Goal: Task Accomplishment & Management: Use online tool/utility

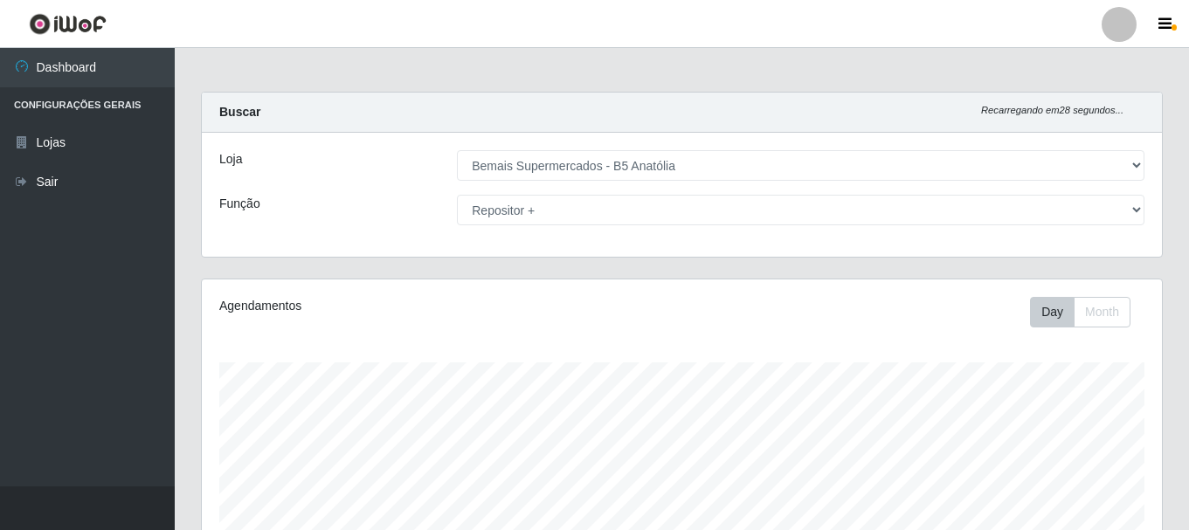
select select "405"
select select "82"
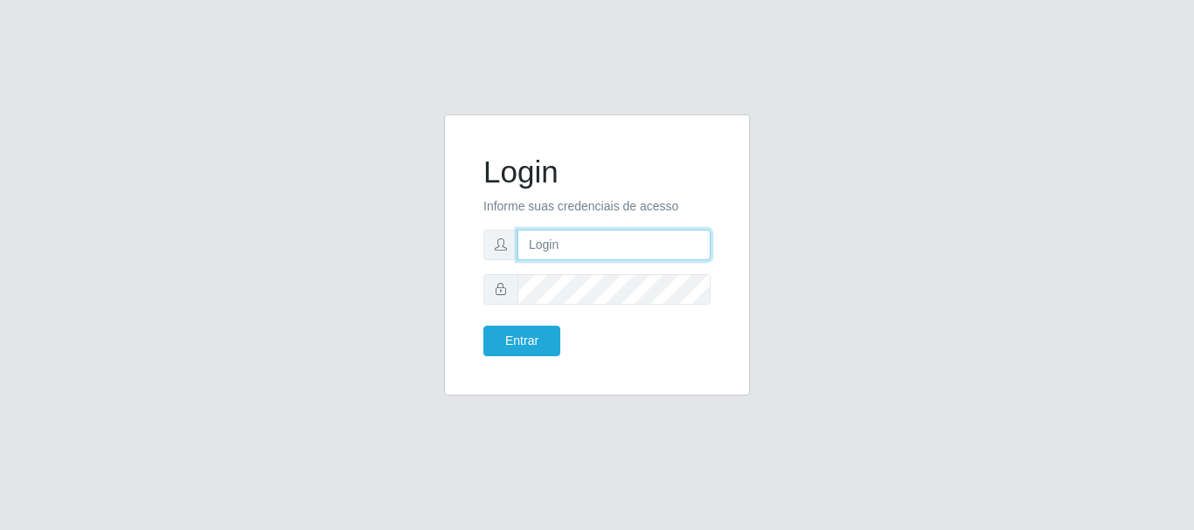
drag, startPoint x: 536, startPoint y: 248, endPoint x: 540, endPoint y: 232, distance: 16.3
click at [537, 241] on input "text" at bounding box center [613, 245] width 193 height 31
type input "@"
type input "ritaiwof@B5"
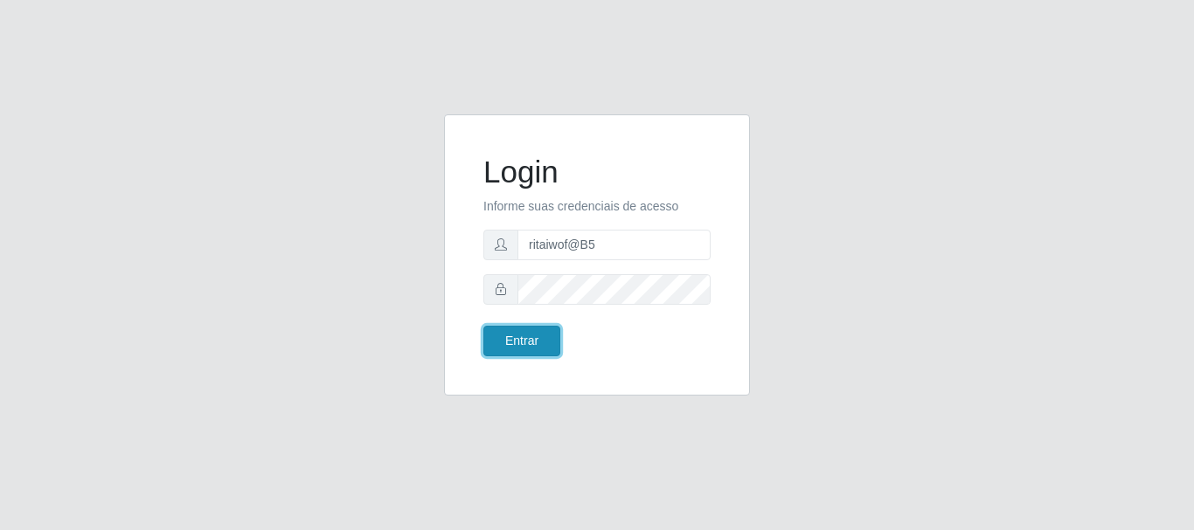
click at [537, 350] on button "Entrar" at bounding box center [521, 341] width 77 height 31
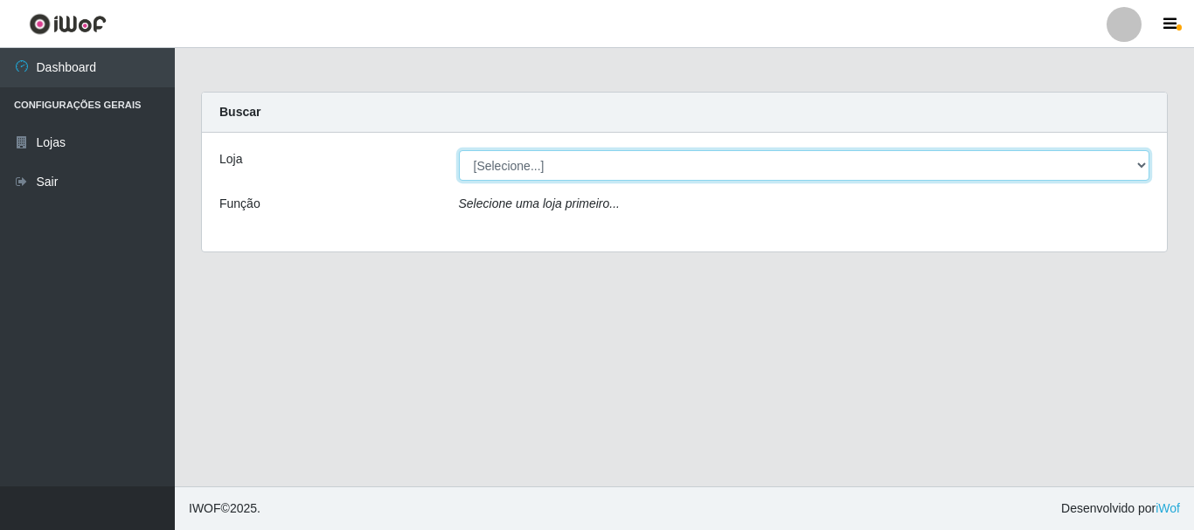
click at [1143, 172] on select "[Selecione...] Bemais Supermercados - B5 Anatólia" at bounding box center [804, 165] width 691 height 31
select select "405"
click at [459, 150] on select "[Selecione...] Bemais Supermercados - B5 Anatólia" at bounding box center [804, 165] width 691 height 31
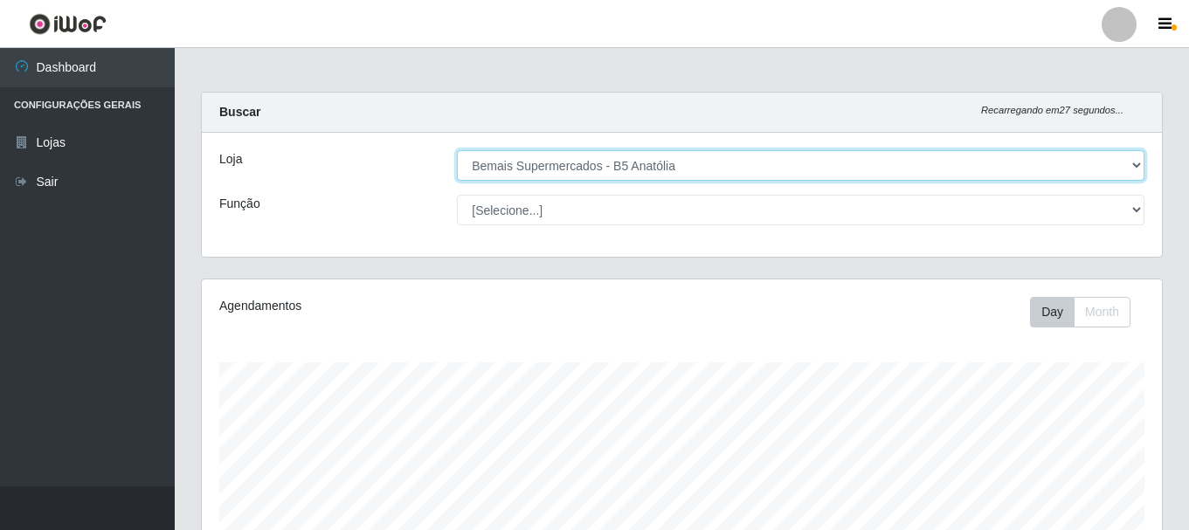
scroll to position [363, 960]
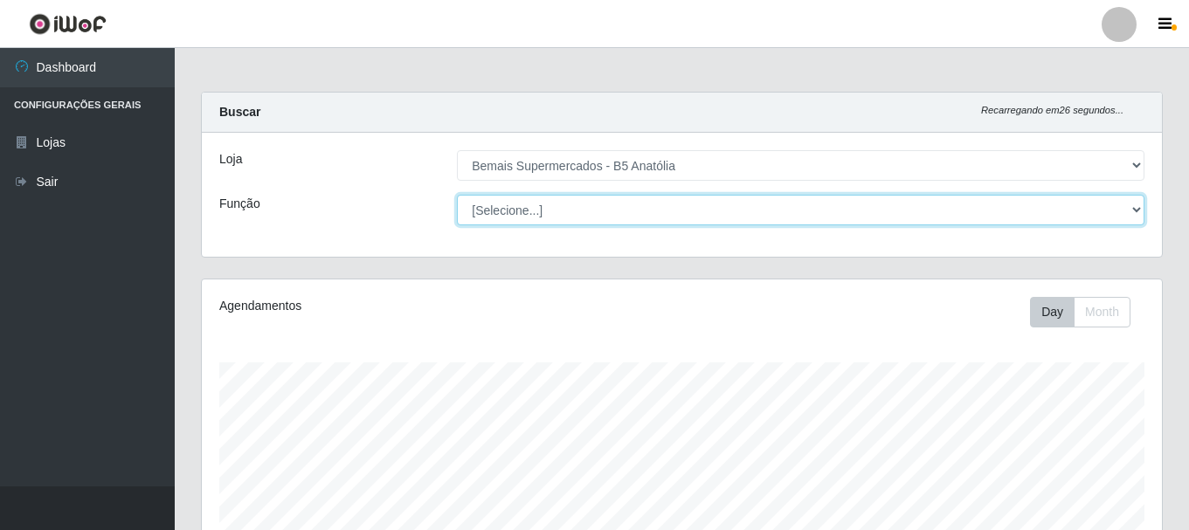
click at [1135, 210] on select "[Selecione...] ASG ASG + ASG ++ Auxiliar de Estacionamento Auxiliar de Estacion…" at bounding box center [801, 210] width 688 height 31
select select "82"
click at [457, 195] on select "[Selecione...] ASG ASG + ASG ++ Auxiliar de Estacionamento Auxiliar de Estacion…" at bounding box center [801, 210] width 688 height 31
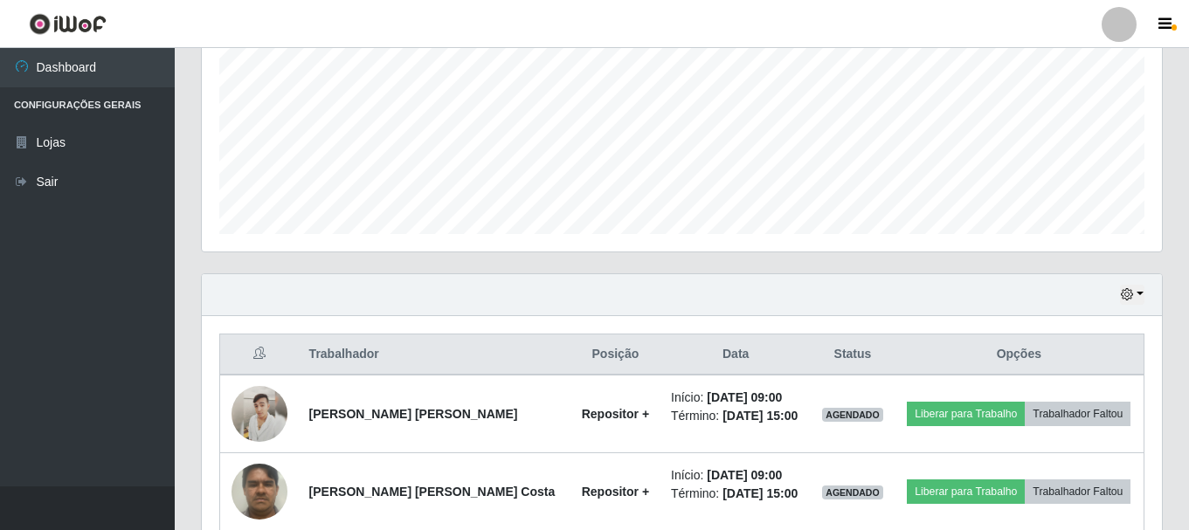
scroll to position [437, 0]
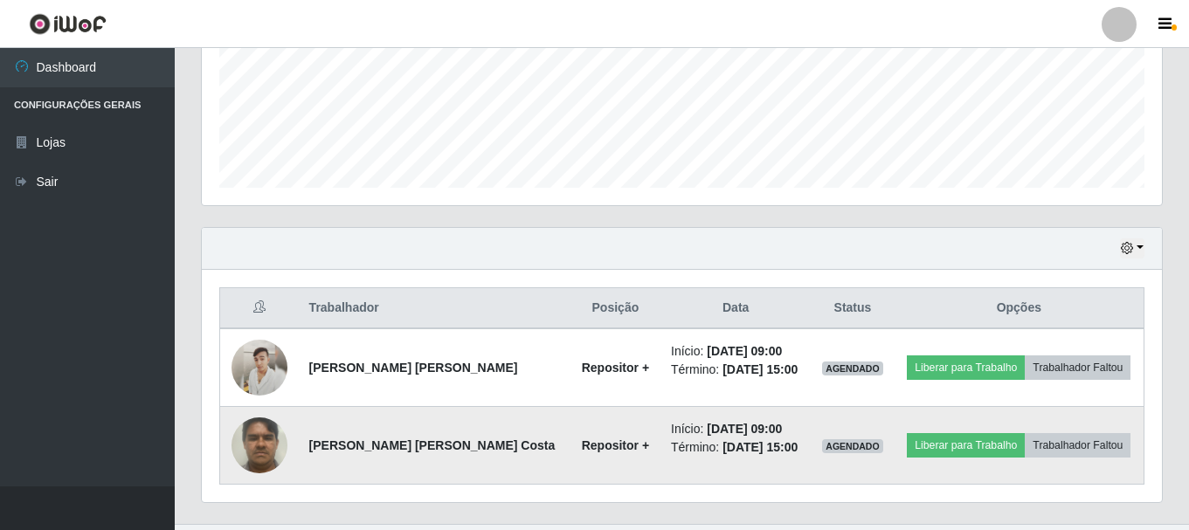
click at [254, 444] on img at bounding box center [260, 445] width 56 height 74
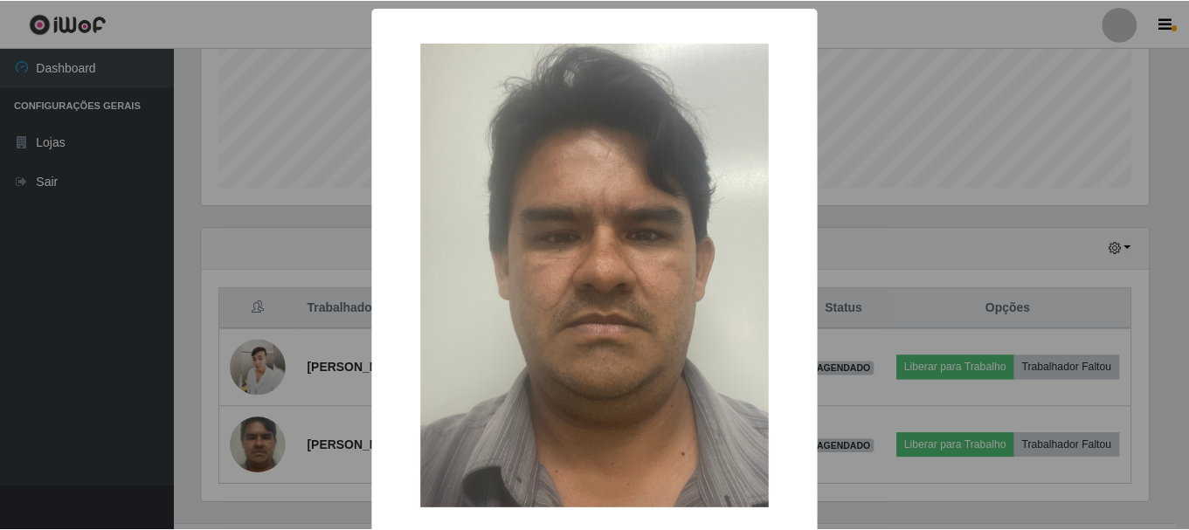
scroll to position [88, 0]
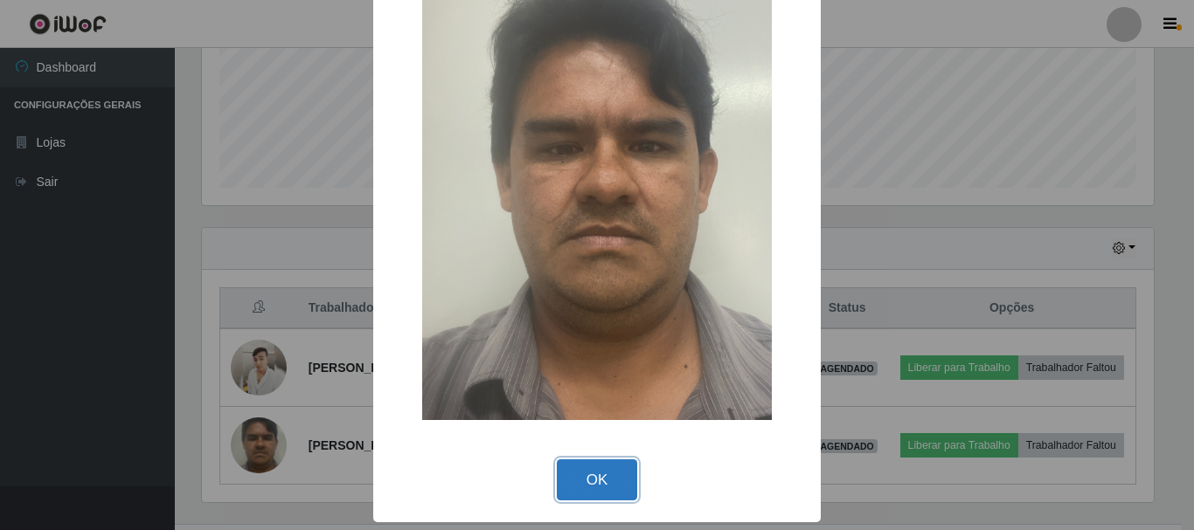
click at [591, 478] on button "OK" at bounding box center [597, 480] width 81 height 41
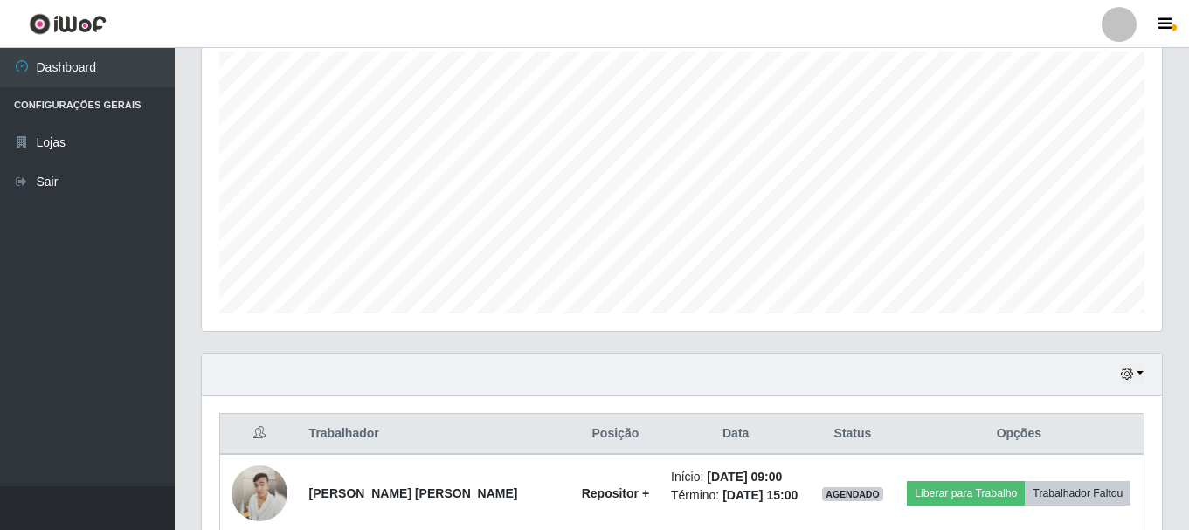
scroll to position [474, 0]
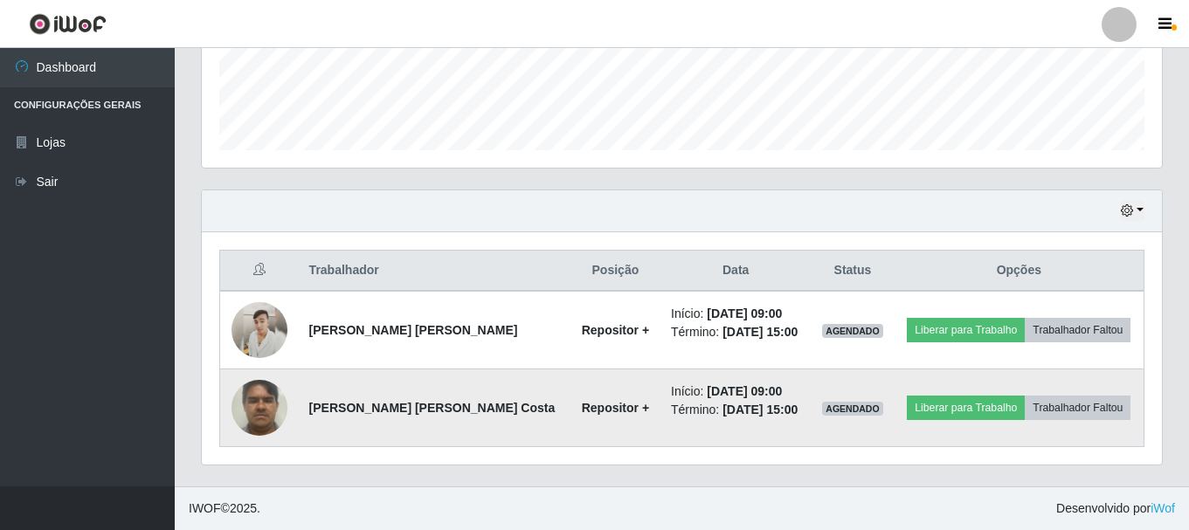
click at [269, 414] on img at bounding box center [260, 407] width 56 height 74
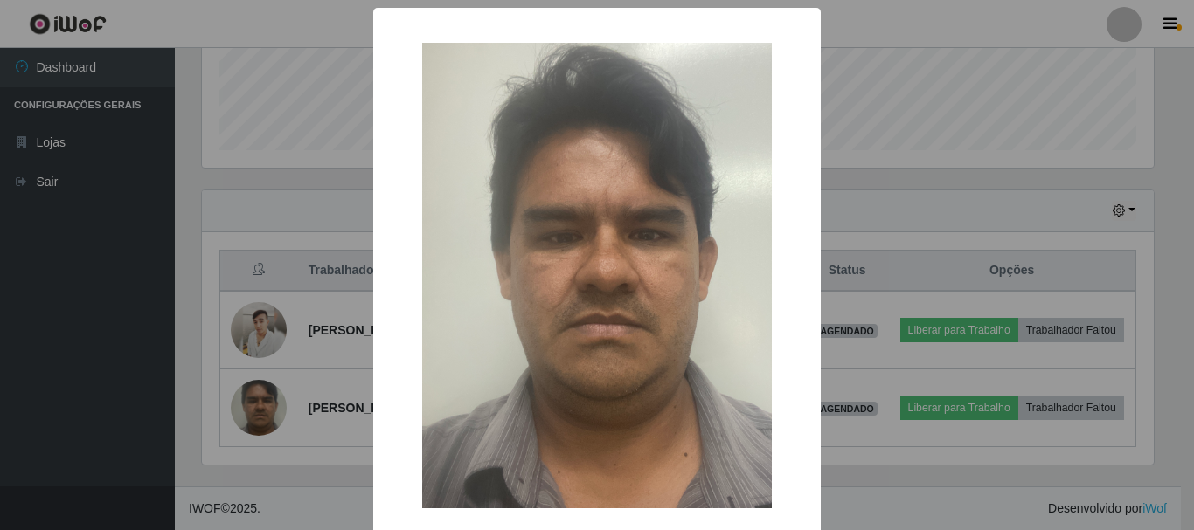
click at [873, 432] on div "× OK Cancel" at bounding box center [597, 265] width 1194 height 530
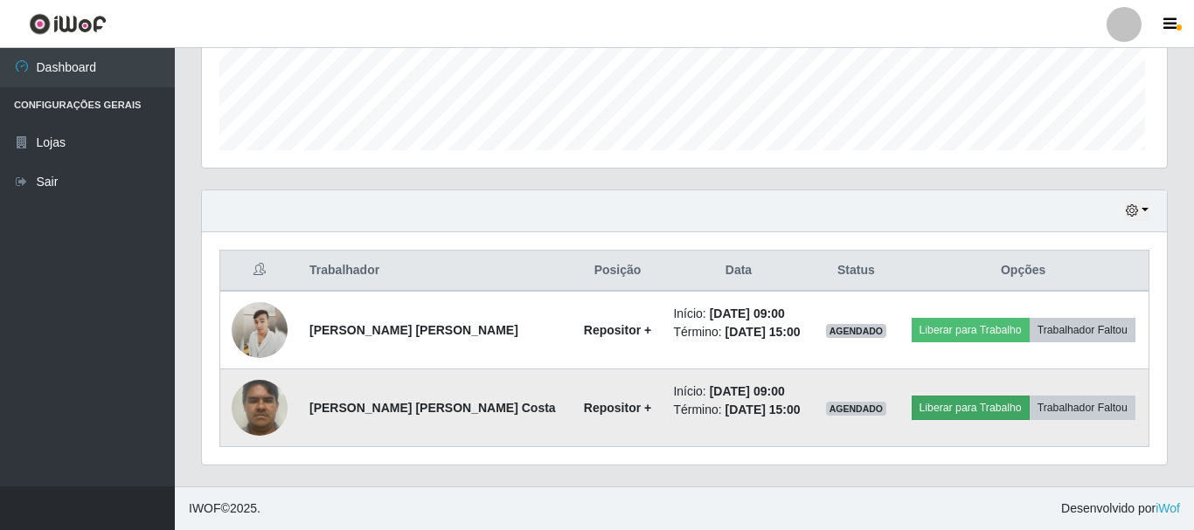
scroll to position [363, 960]
click at [940, 413] on button "Liberar para Trabalho" at bounding box center [966, 408] width 118 height 24
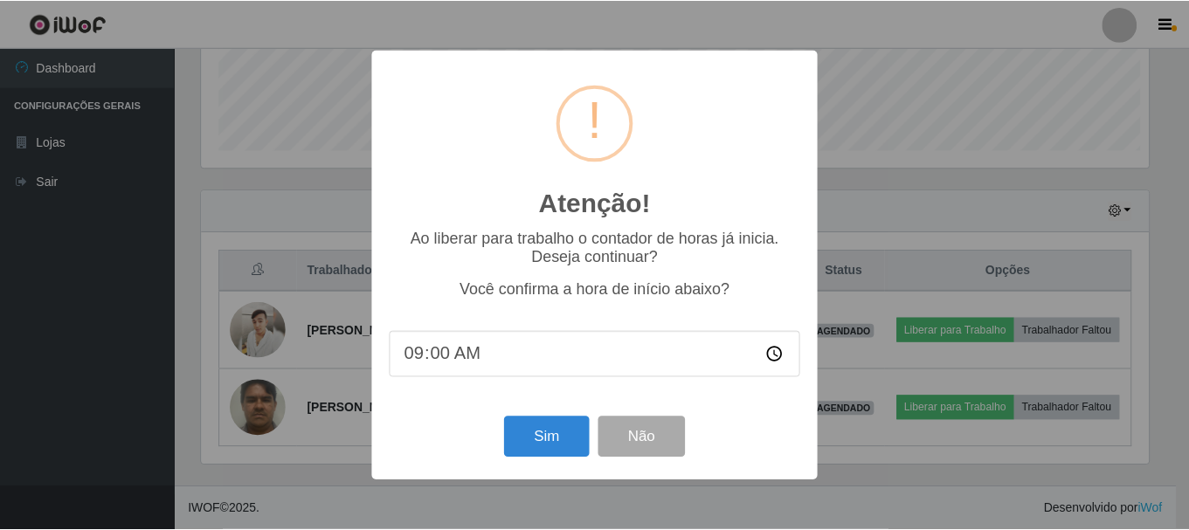
scroll to position [363, 952]
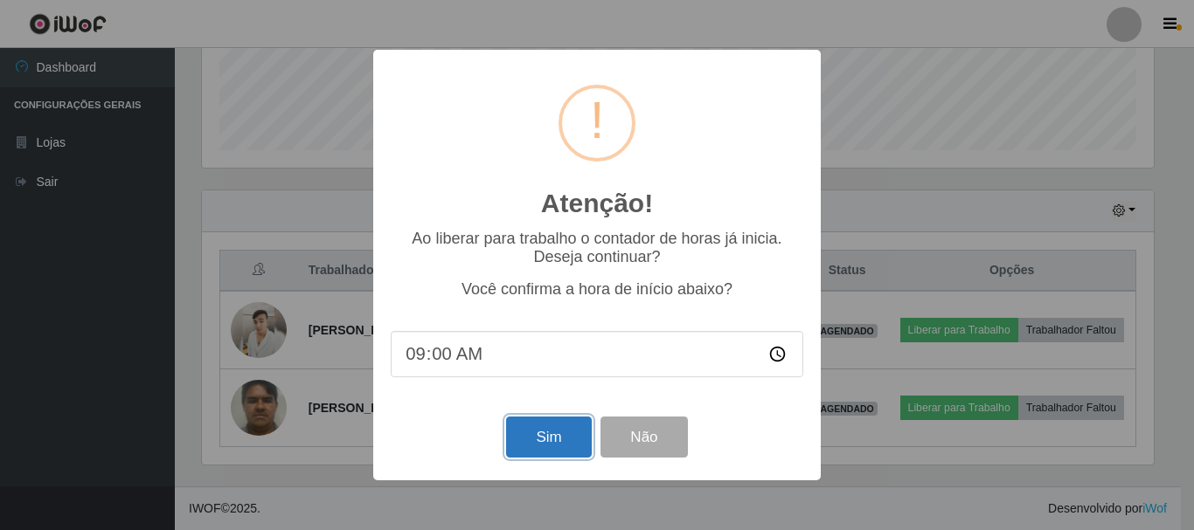
click at [559, 442] on button "Sim" at bounding box center [548, 437] width 85 height 41
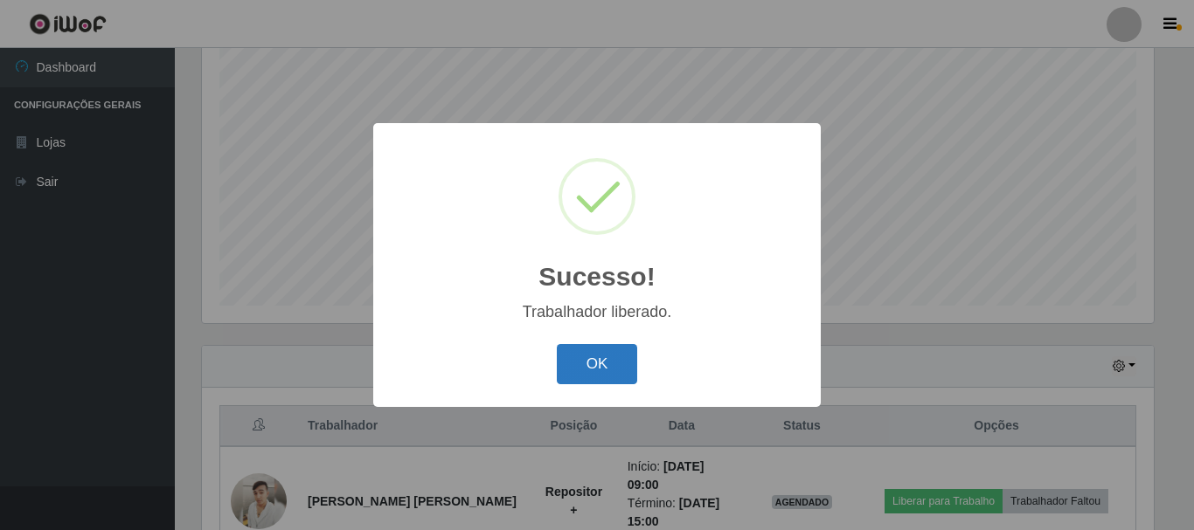
click at [620, 367] on button "OK" at bounding box center [597, 364] width 81 height 41
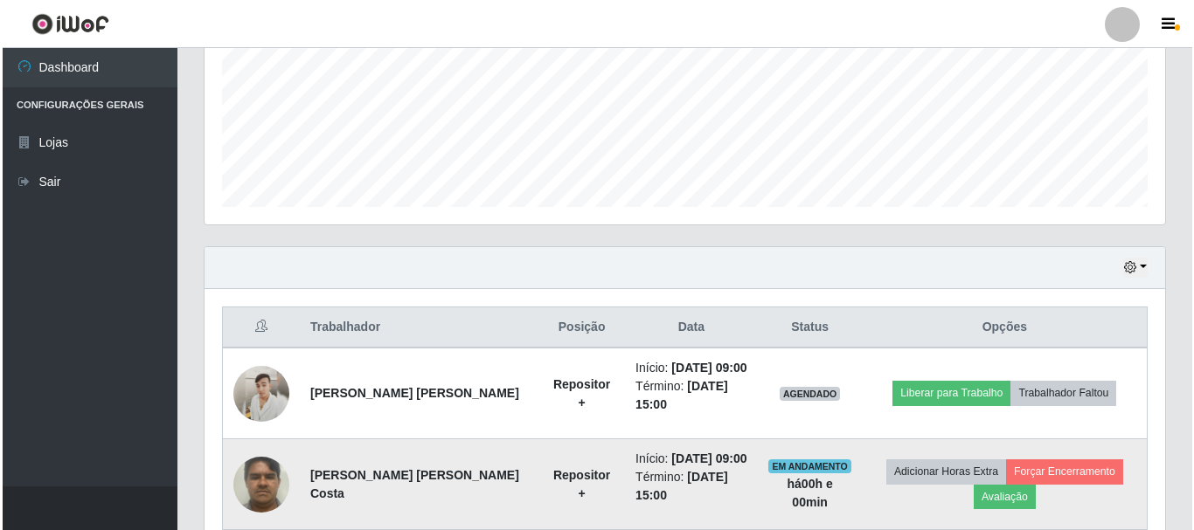
scroll to position [413, 0]
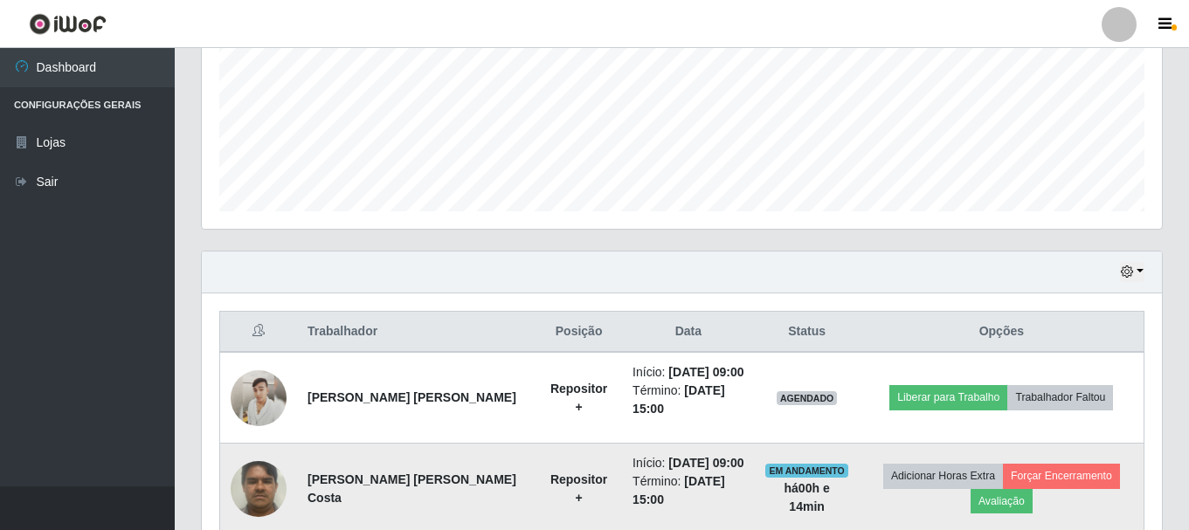
click at [271, 481] on img at bounding box center [259, 489] width 56 height 74
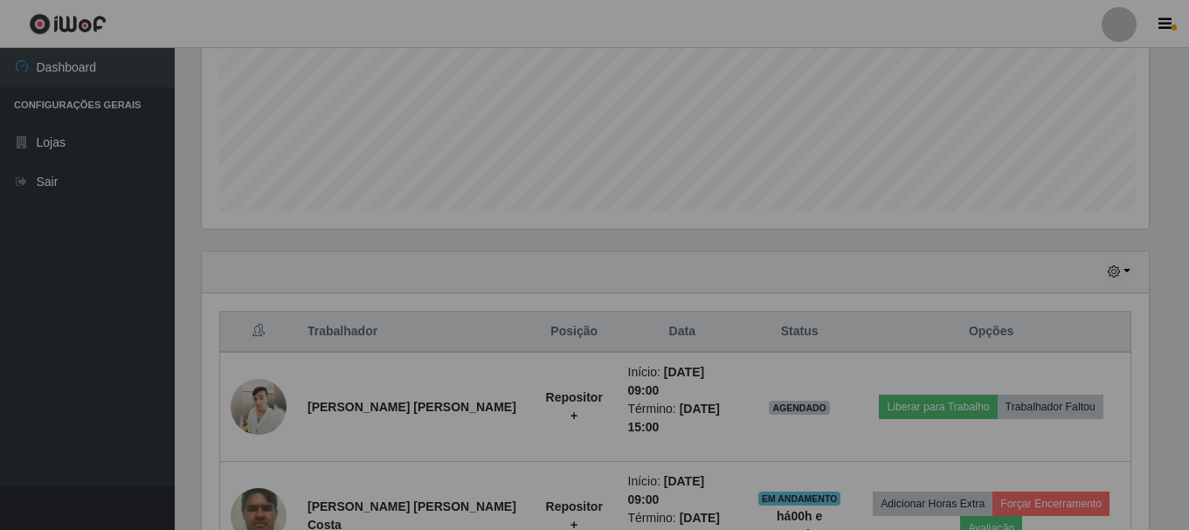
scroll to position [363, 960]
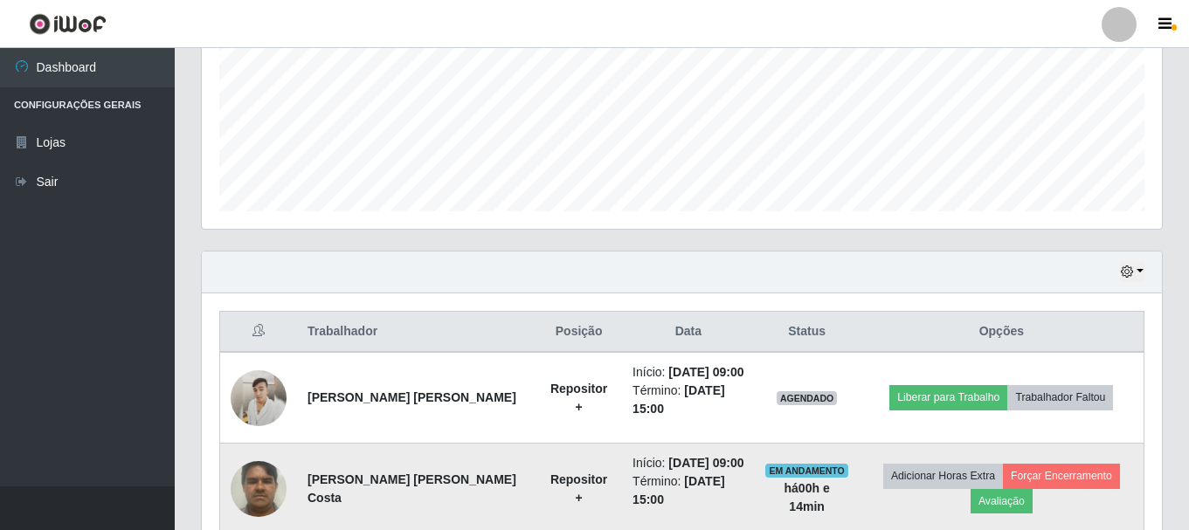
click at [267, 491] on img at bounding box center [259, 489] width 56 height 74
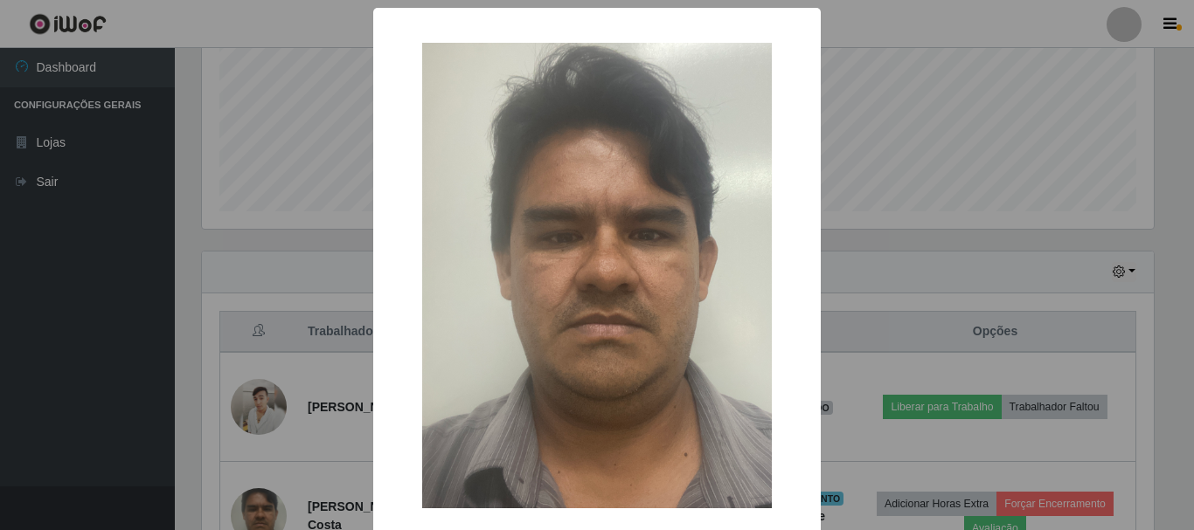
click at [862, 317] on div "× OK Cancel" at bounding box center [597, 265] width 1194 height 530
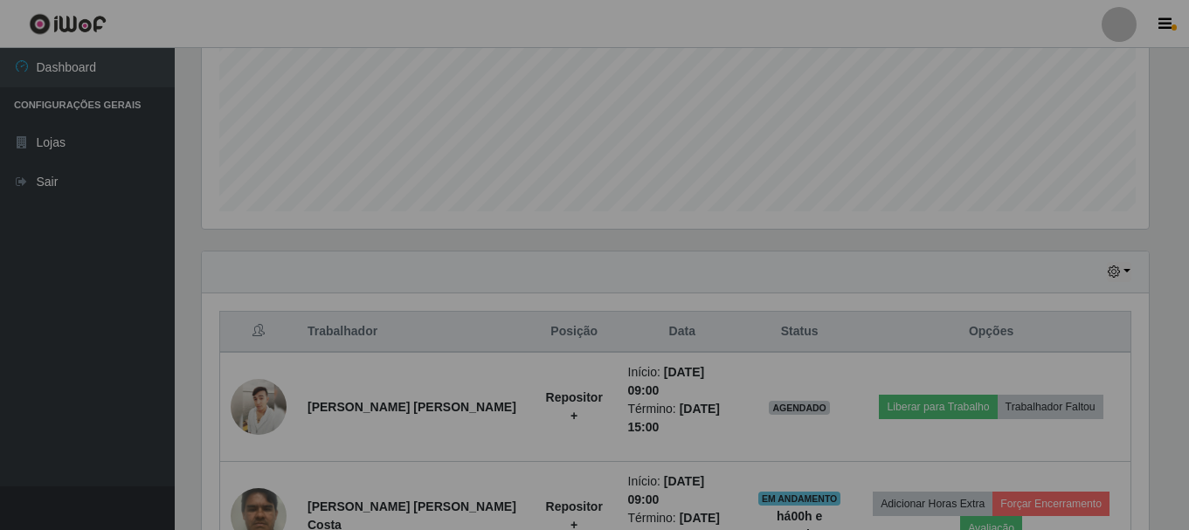
scroll to position [363, 960]
